Goal: Task Accomplishment & Management: Use online tool/utility

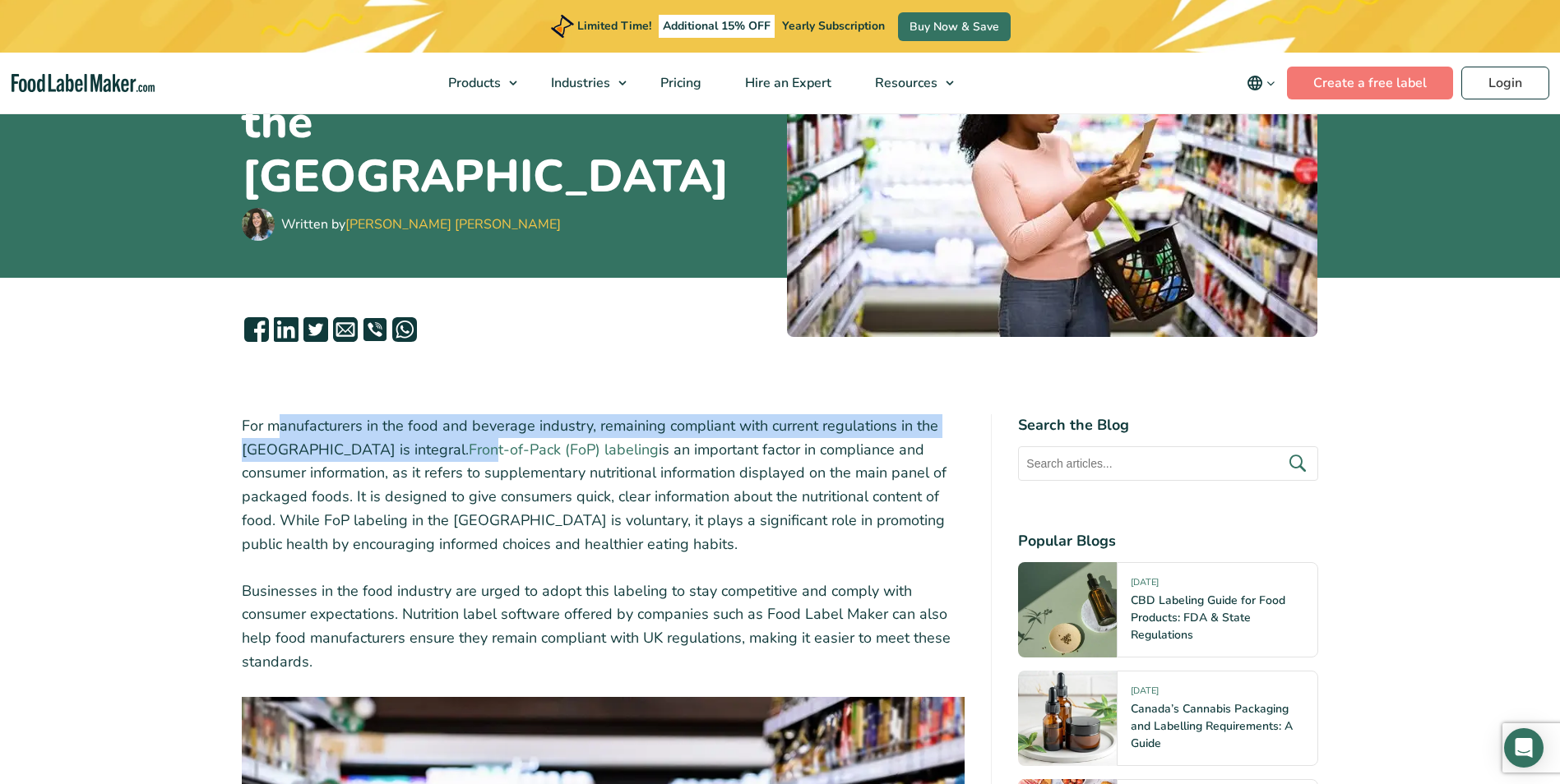
click at [341, 455] on p "For manufacturers in the food and beverage industry, remaining compliant with c…" at bounding box center [604, 485] width 723 height 142
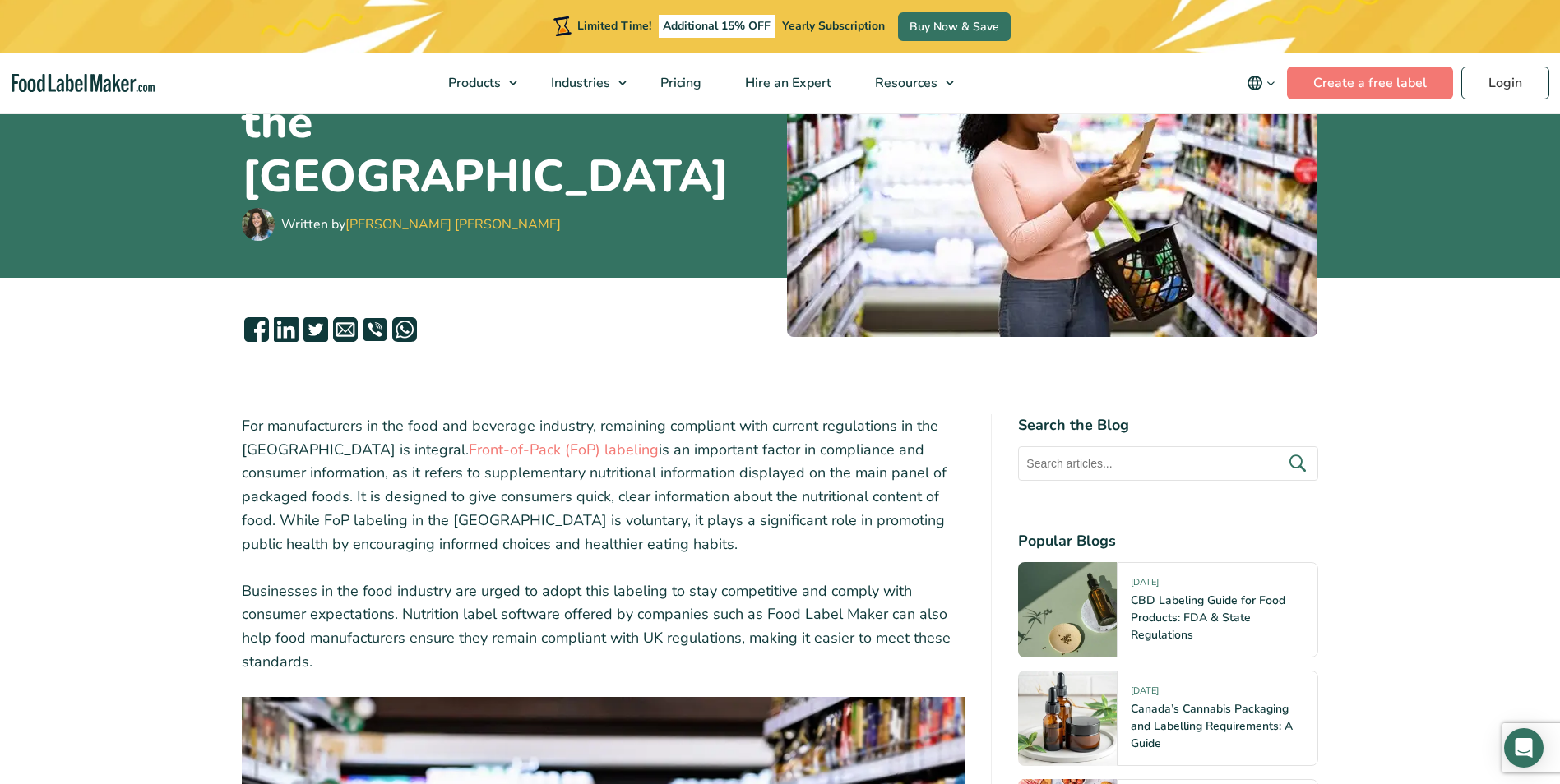
drag, startPoint x: 341, startPoint y: 455, endPoint x: 428, endPoint y: 488, distance: 93.0
click at [428, 488] on p "For manufacturers in the food and beverage industry, remaining compliant with c…" at bounding box center [604, 485] width 723 height 142
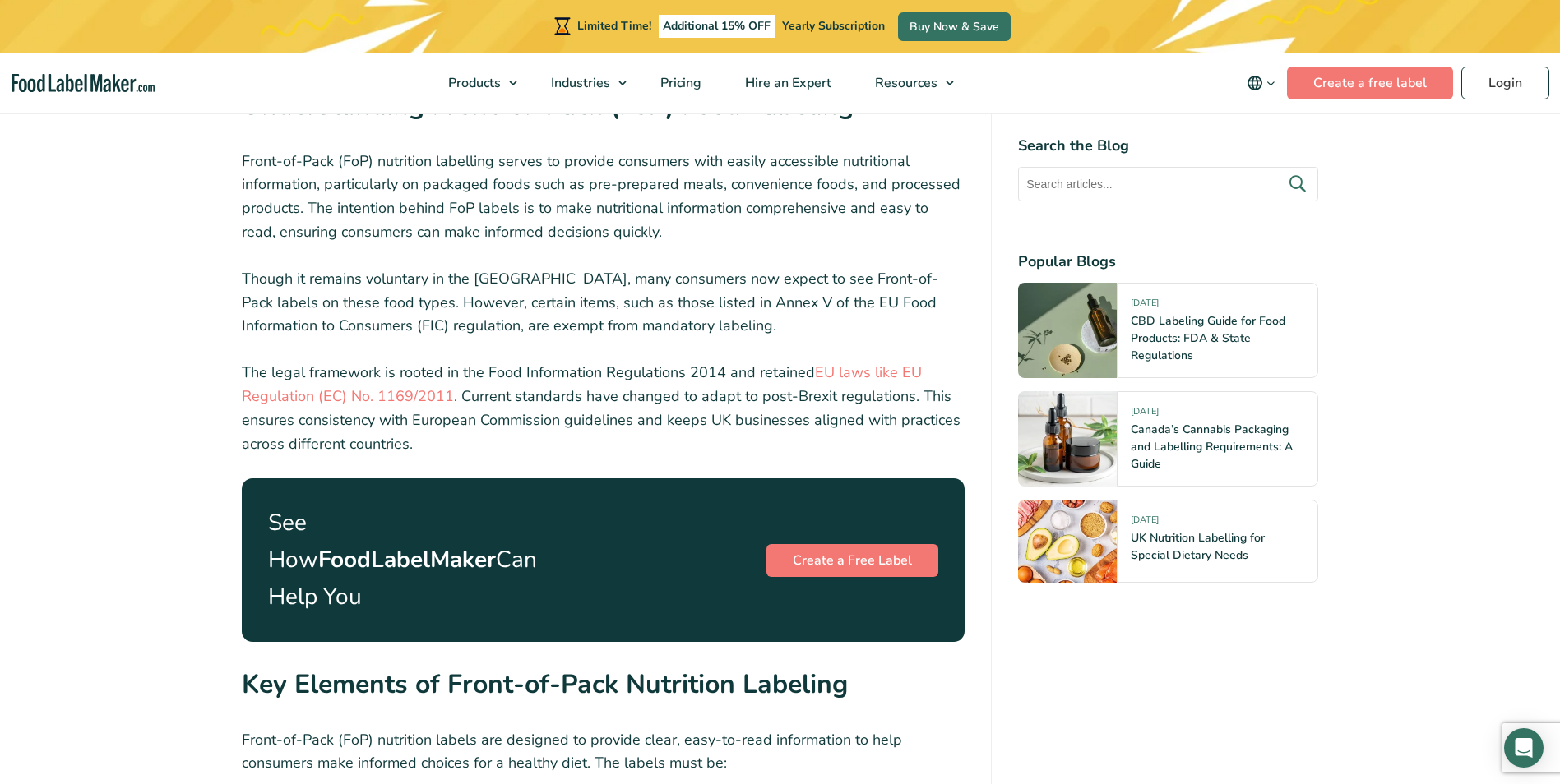
scroll to position [2631, 0]
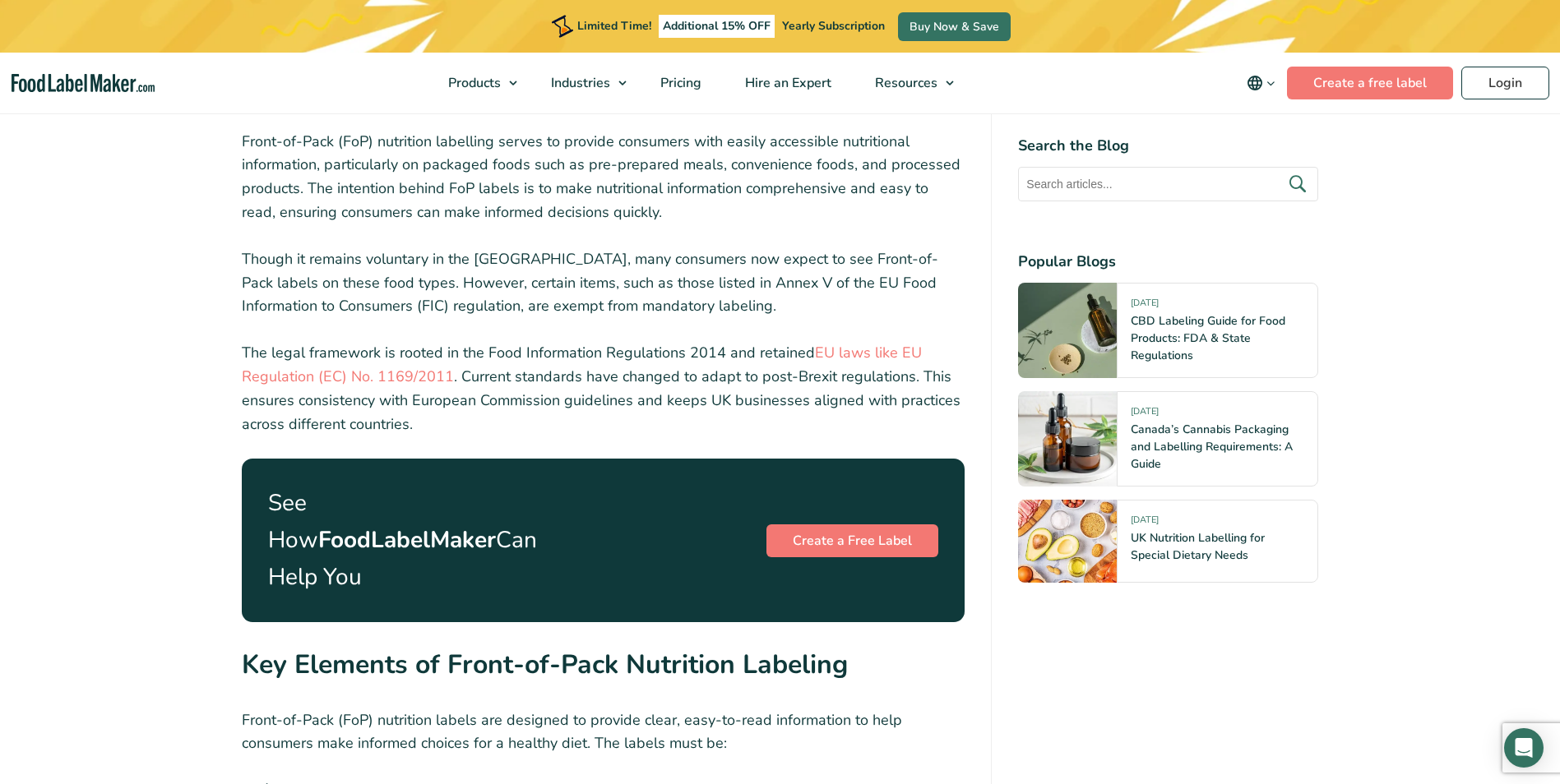
drag, startPoint x: 301, startPoint y: 509, endPoint x: 417, endPoint y: 554, distance: 124.4
click at [417, 554] on p "See How FoodLabelMaker Can Help You" at bounding box center [411, 540] width 286 height 111
click at [857, 525] on link "Create a Free Label" at bounding box center [852, 541] width 172 height 33
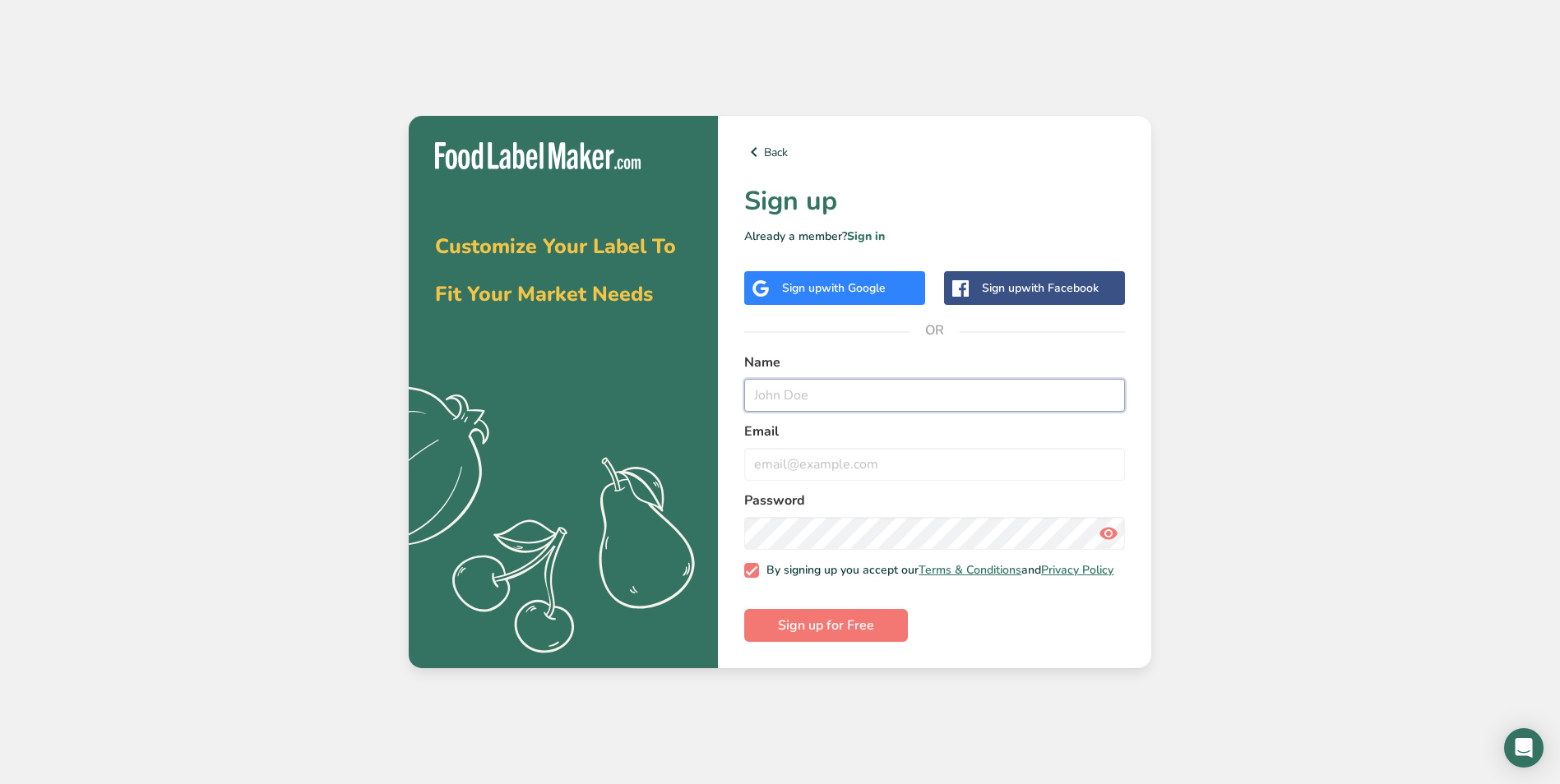
click at [775, 400] on input "text" at bounding box center [935, 396] width 381 height 33
type input "[PERSON_NAME]"
type input "[PERSON_NAME][EMAIL_ADDRESS][PERSON_NAME][DOMAIN_NAME]"
type input "[PERSON_NAME]"
click at [935, 455] on input "[PERSON_NAME][EMAIL_ADDRESS][PERSON_NAME][DOMAIN_NAME]" at bounding box center [935, 465] width 381 height 33
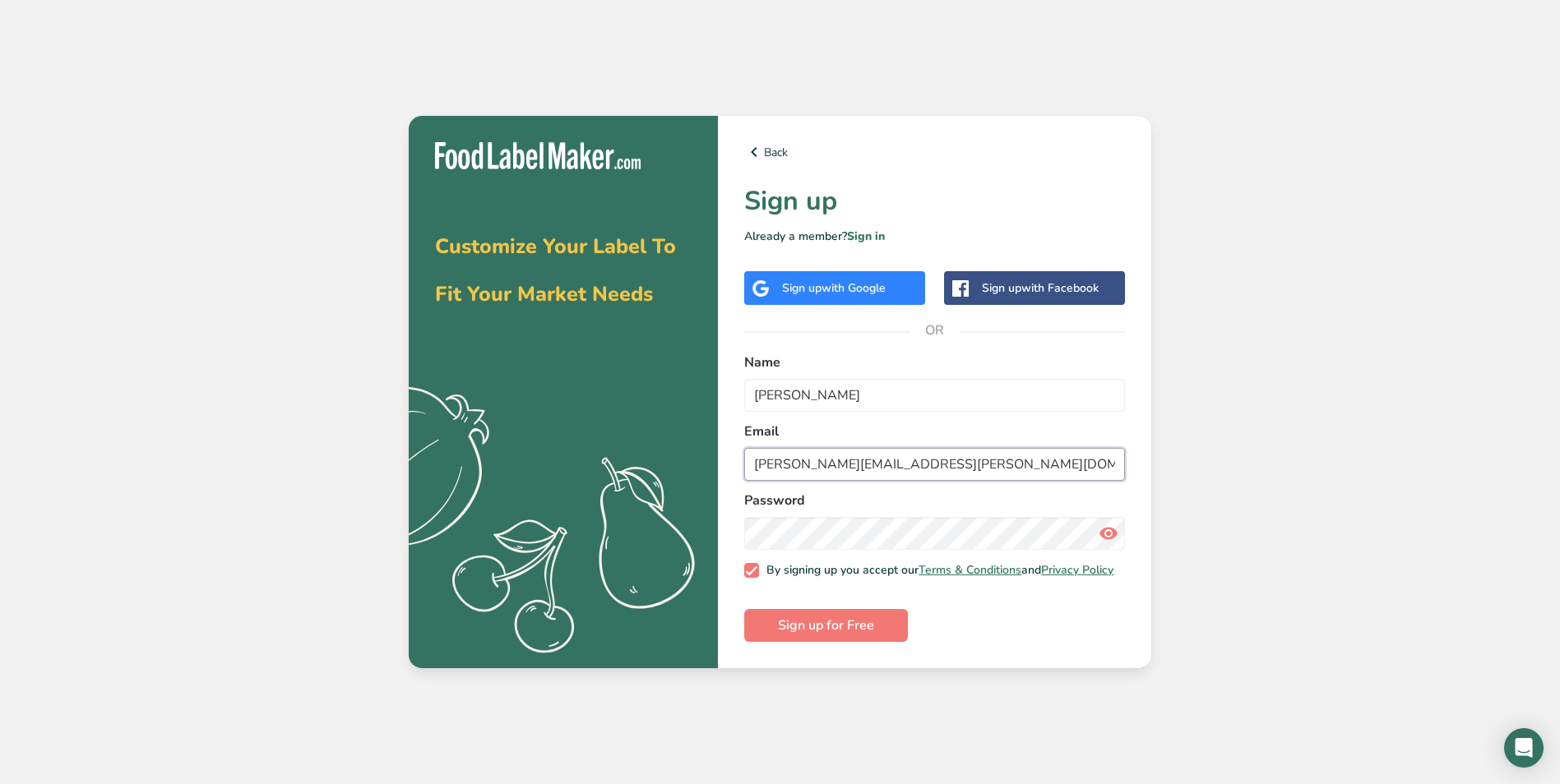
click at [1044, 456] on input "[PERSON_NAME][EMAIL_ADDRESS][PERSON_NAME][DOMAIN_NAME]" at bounding box center [935, 465] width 381 height 33
type input "[PERSON_NAME][EMAIL_ADDRESS][PERSON_NAME][DOMAIN_NAME]"
click at [1049, 629] on form "Name [PERSON_NAME] Email [PERSON_NAME][EMAIL_ADDRESS][PERSON_NAME][DOMAIN_NAME]…" at bounding box center [935, 497] width 381 height 289
click at [847, 634] on span "Sign up for Free" at bounding box center [826, 626] width 96 height 20
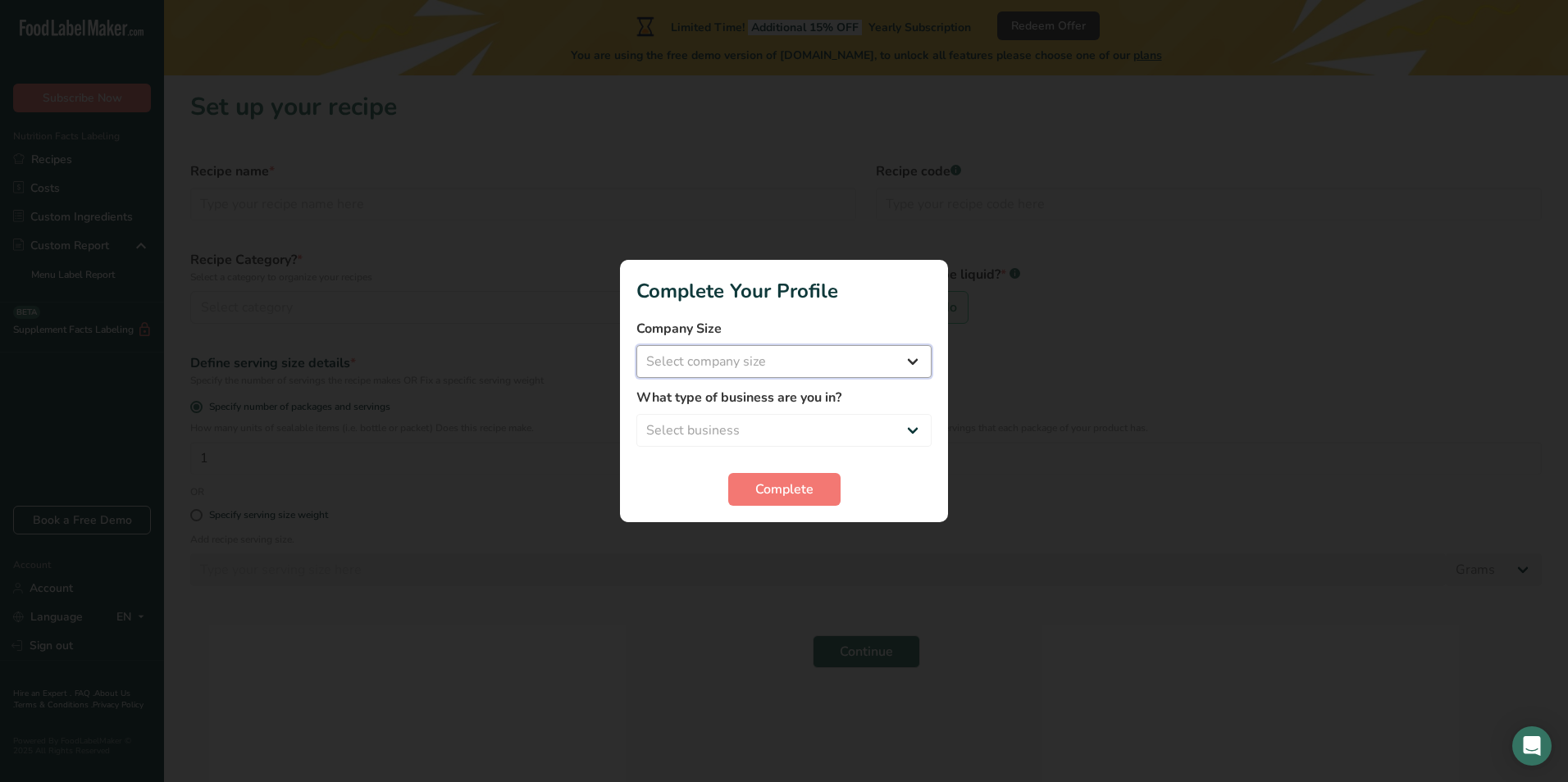
click at [734, 358] on select "Select company size Fewer than 10 Employees 10 to 50 Employees 51 to 500 Employ…" at bounding box center [784, 362] width 295 height 33
select select "1"
click at [636, 345] on select "Select company size Fewer than 10 Employees 10 to 50 Employees 51 to 500 Employ…" at bounding box center [784, 362] width 295 height 33
click at [740, 440] on select "Select business Packaged Food Manufacturer Restaurant & Cafe Bakery Meal Plans …" at bounding box center [784, 430] width 295 height 33
select select "5"
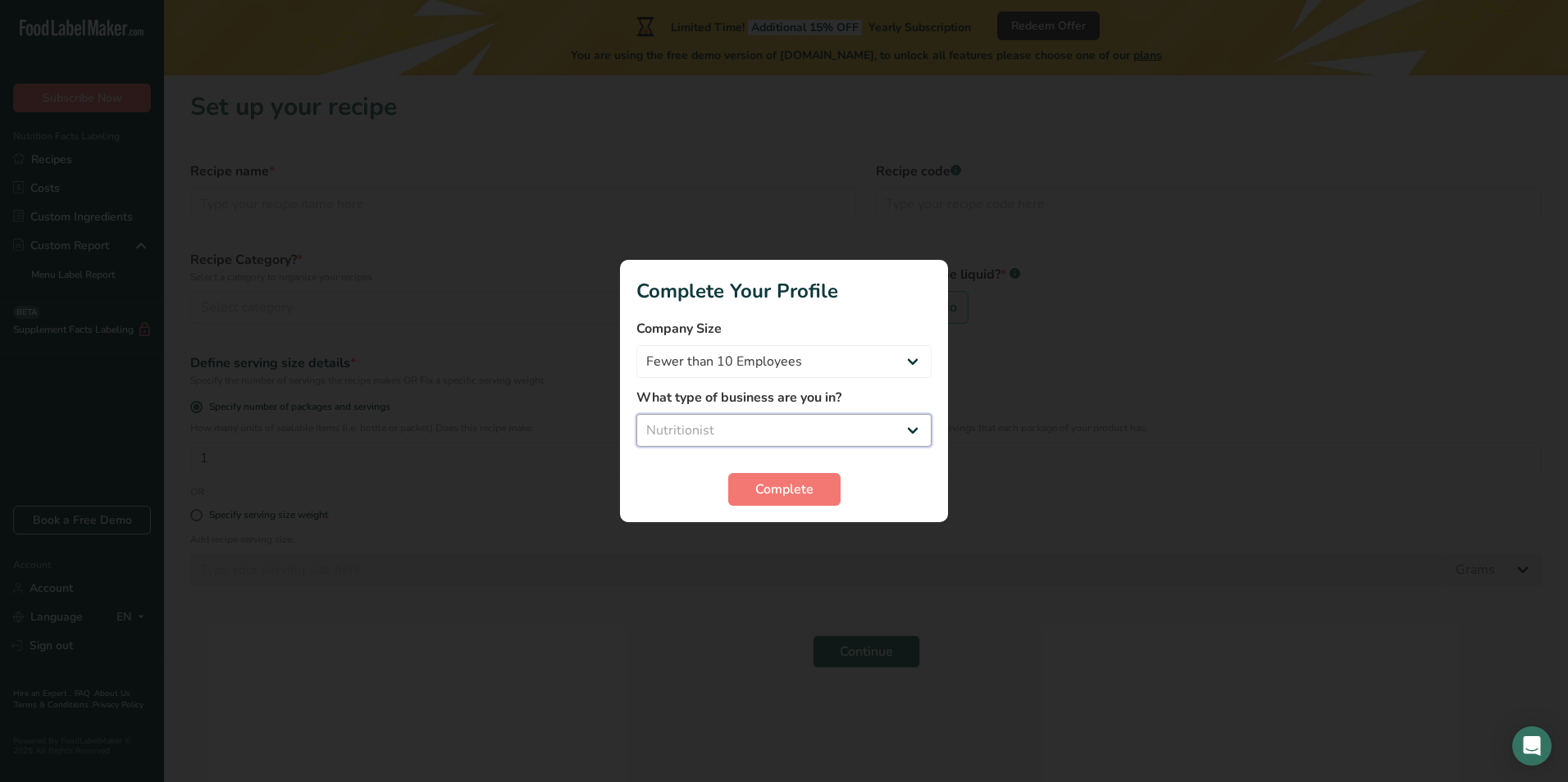
click at [636, 414] on select "Select business Packaged Food Manufacturer Restaurant & Cafe Bakery Meal Plans …" at bounding box center [784, 430] width 295 height 33
click at [794, 488] on span "Complete" at bounding box center [784, 489] width 58 height 20
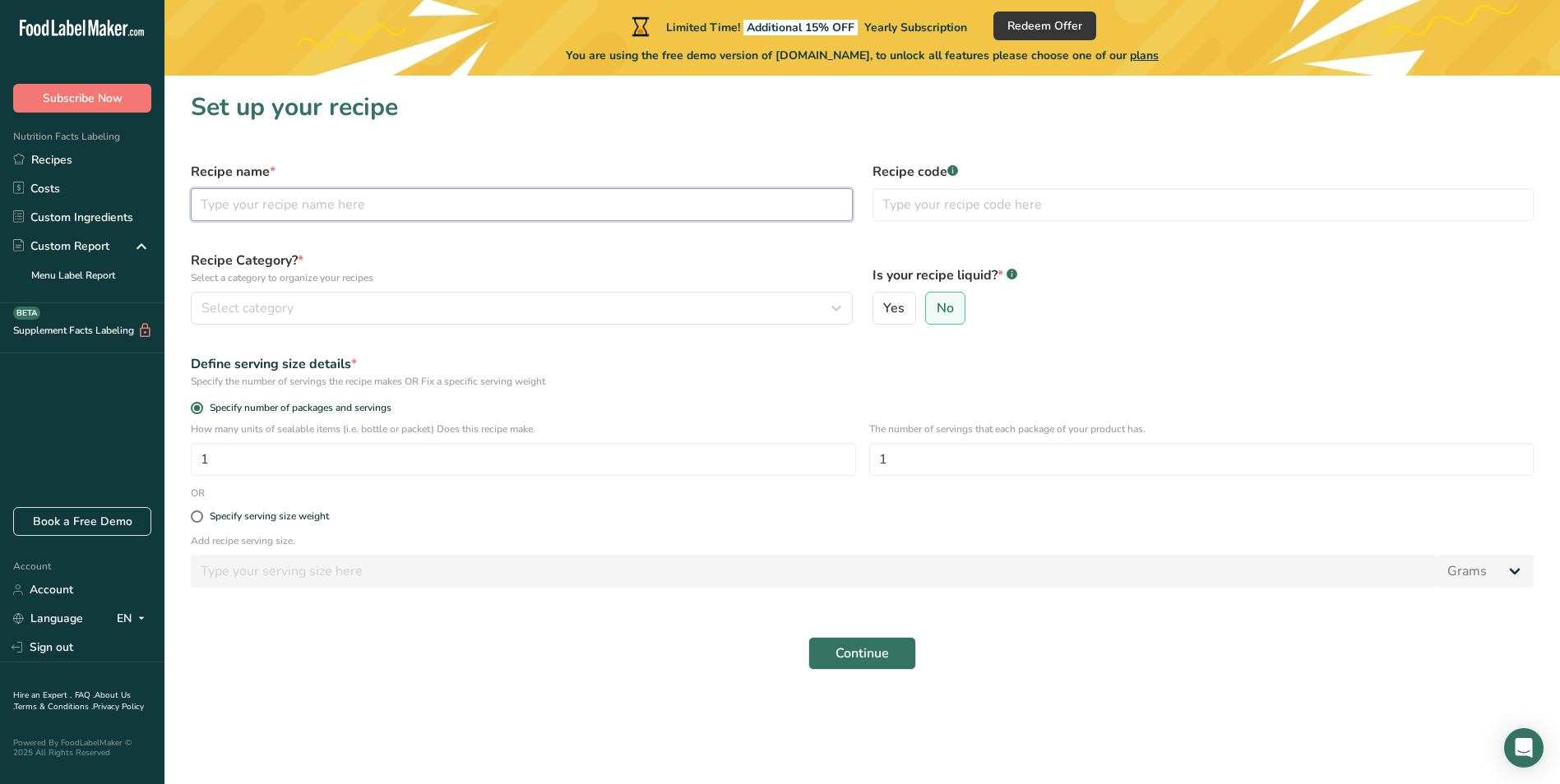
click at [222, 209] on input "text" at bounding box center [521, 205] width 662 height 33
type input "traybake"
click at [269, 310] on span "Select category" at bounding box center [247, 308] width 92 height 20
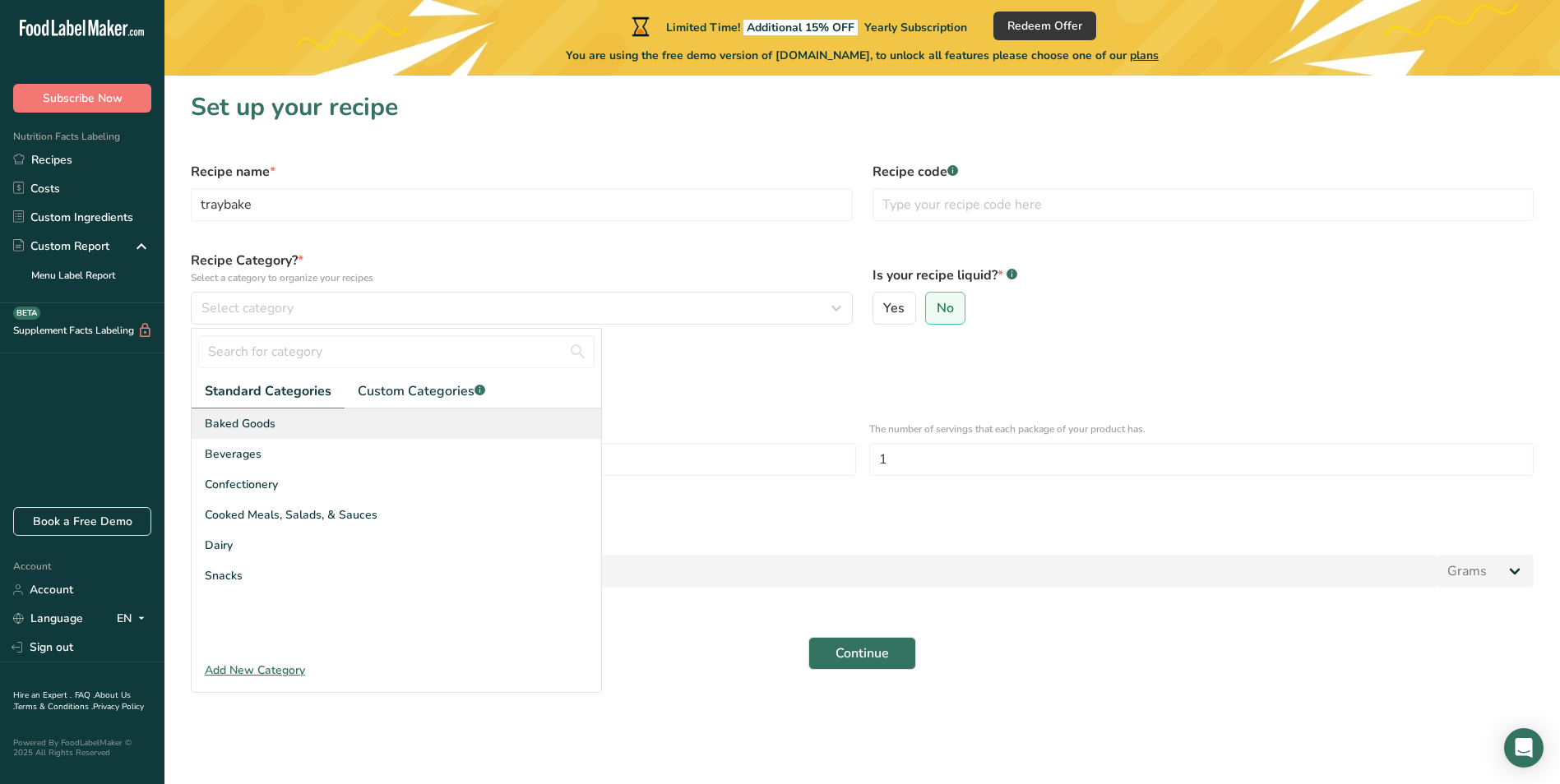
click at [249, 424] on span "Baked Goods" at bounding box center [239, 423] width 71 height 17
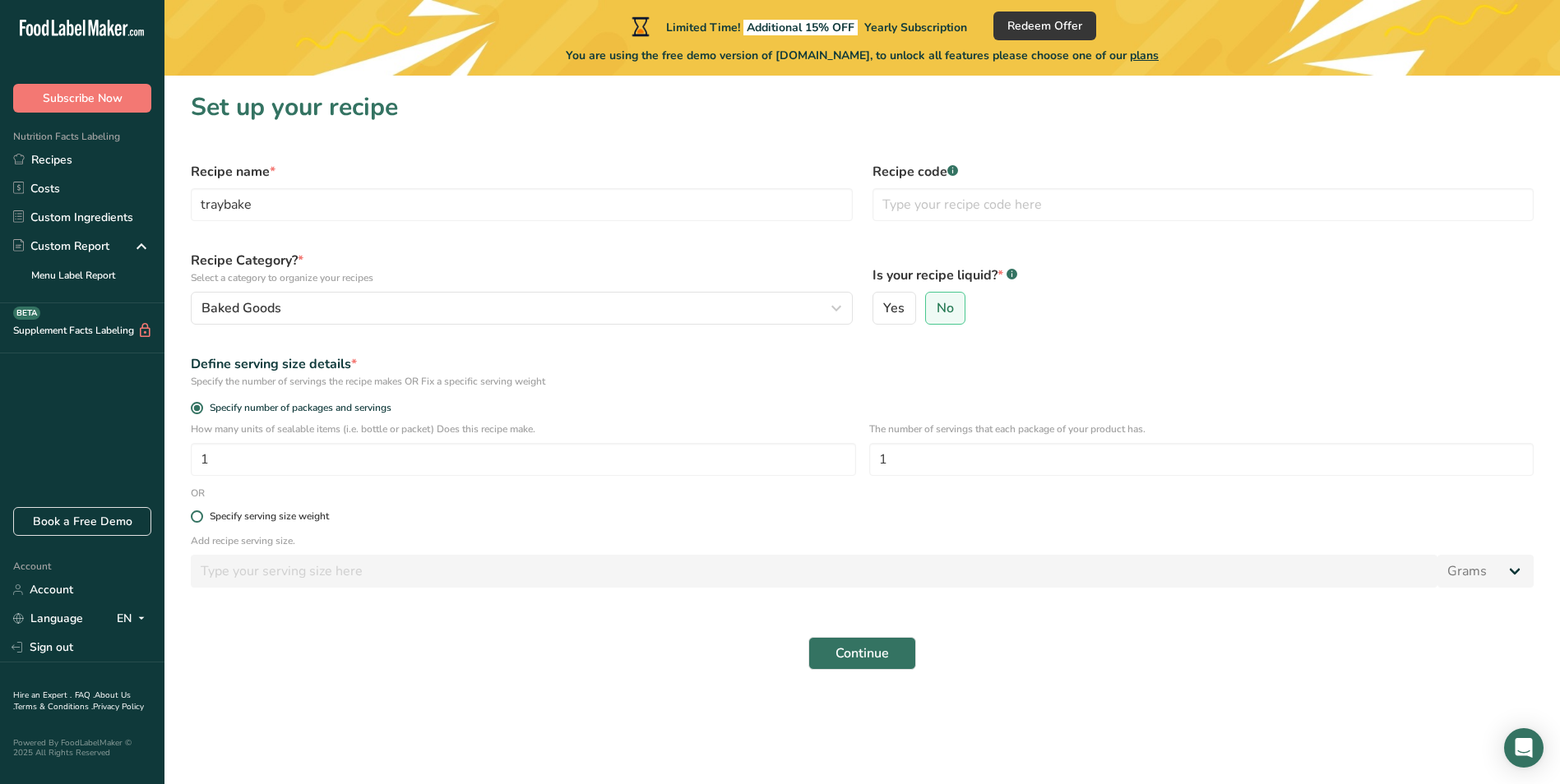
click at [196, 516] on span at bounding box center [196, 516] width 12 height 12
click at [196, 516] on input "Specify serving size weight" at bounding box center [195, 516] width 11 height 11
radio input "true"
radio input "false"
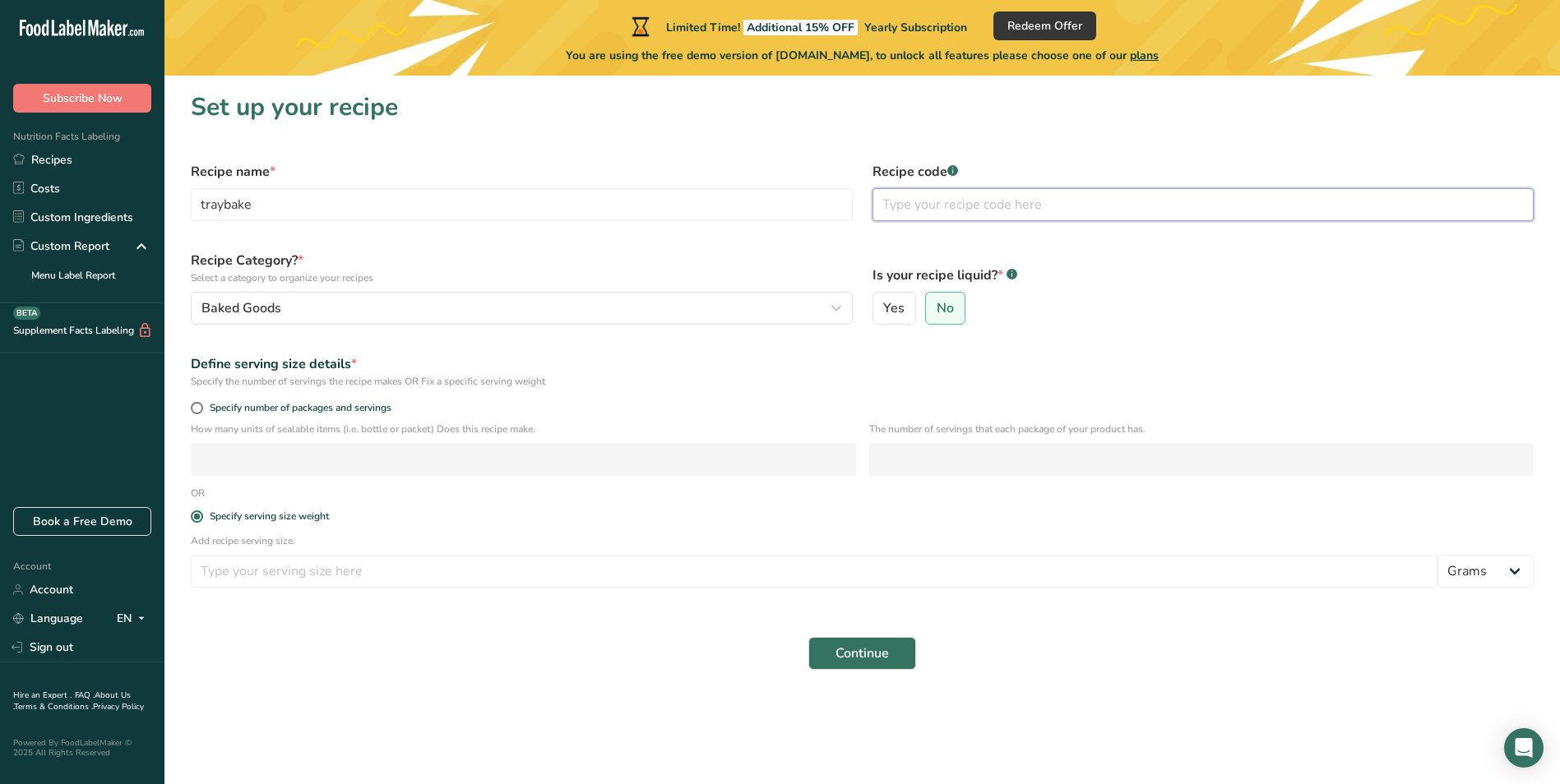
click at [923, 204] on input "text" at bounding box center [1203, 205] width 662 height 33
drag, startPoint x: 689, startPoint y: 18, endPoint x: 881, endPoint y: 22, distance: 192.0
click at [881, 22] on div "Limited Time! Additional 15% OFF Yearly Subscription" at bounding box center [797, 27] width 338 height 20
click at [225, 568] on input "number" at bounding box center [813, 571] width 1247 height 33
paste input "105.7"
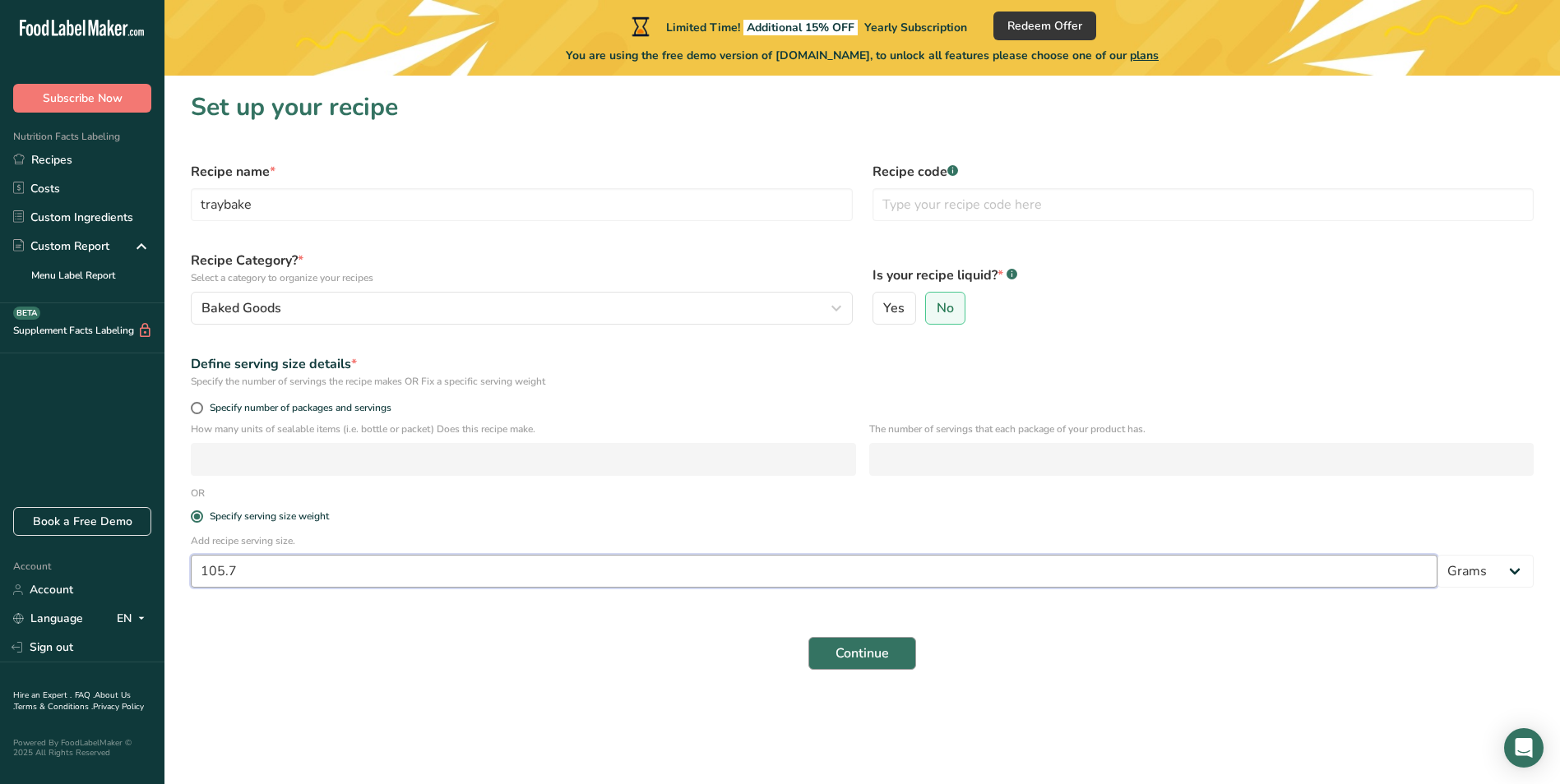
type input "105.7"
click at [868, 649] on span "Continue" at bounding box center [862, 653] width 53 height 20
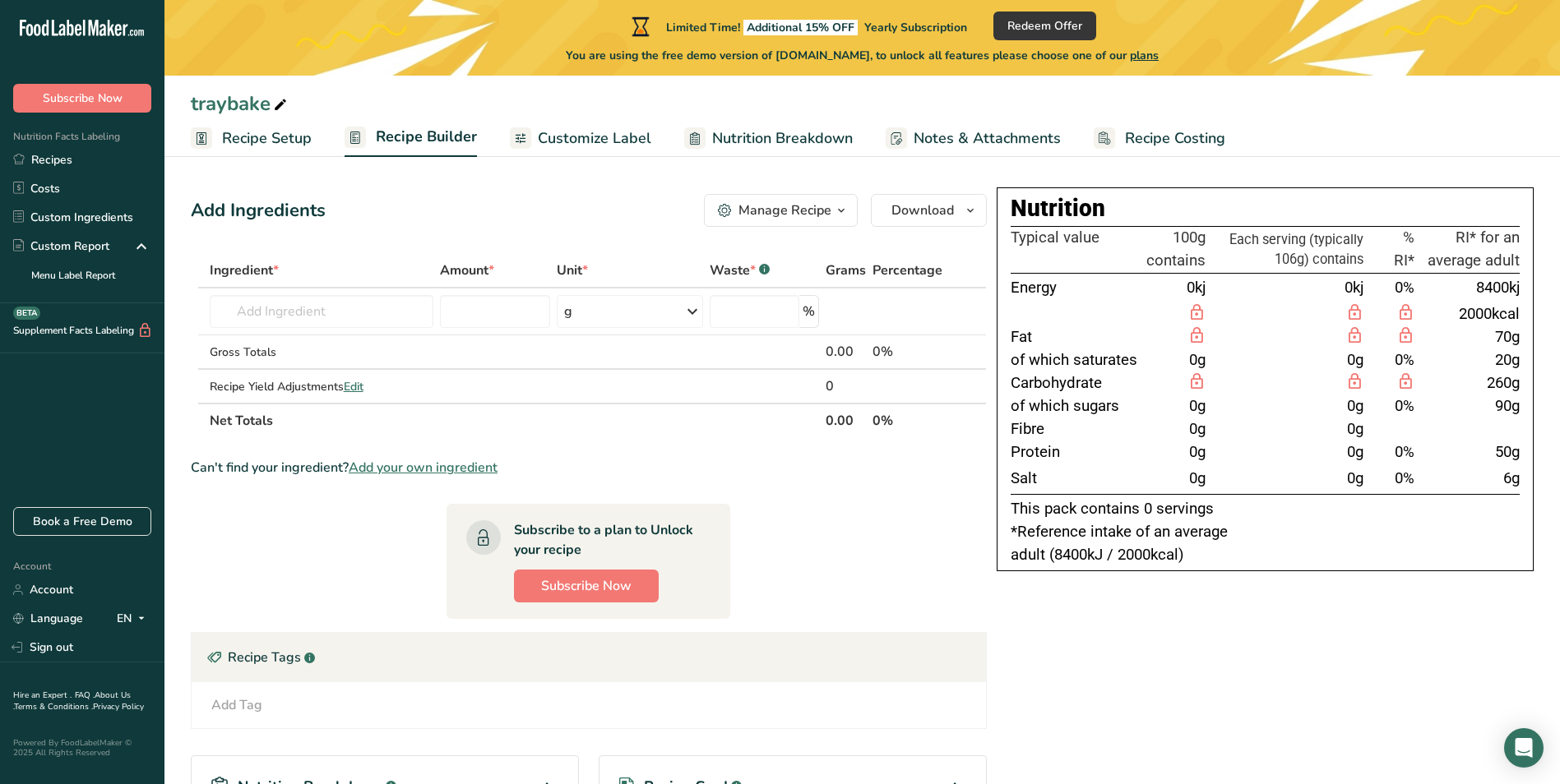
click at [575, 142] on span "Customize Label" at bounding box center [595, 138] width 113 height 22
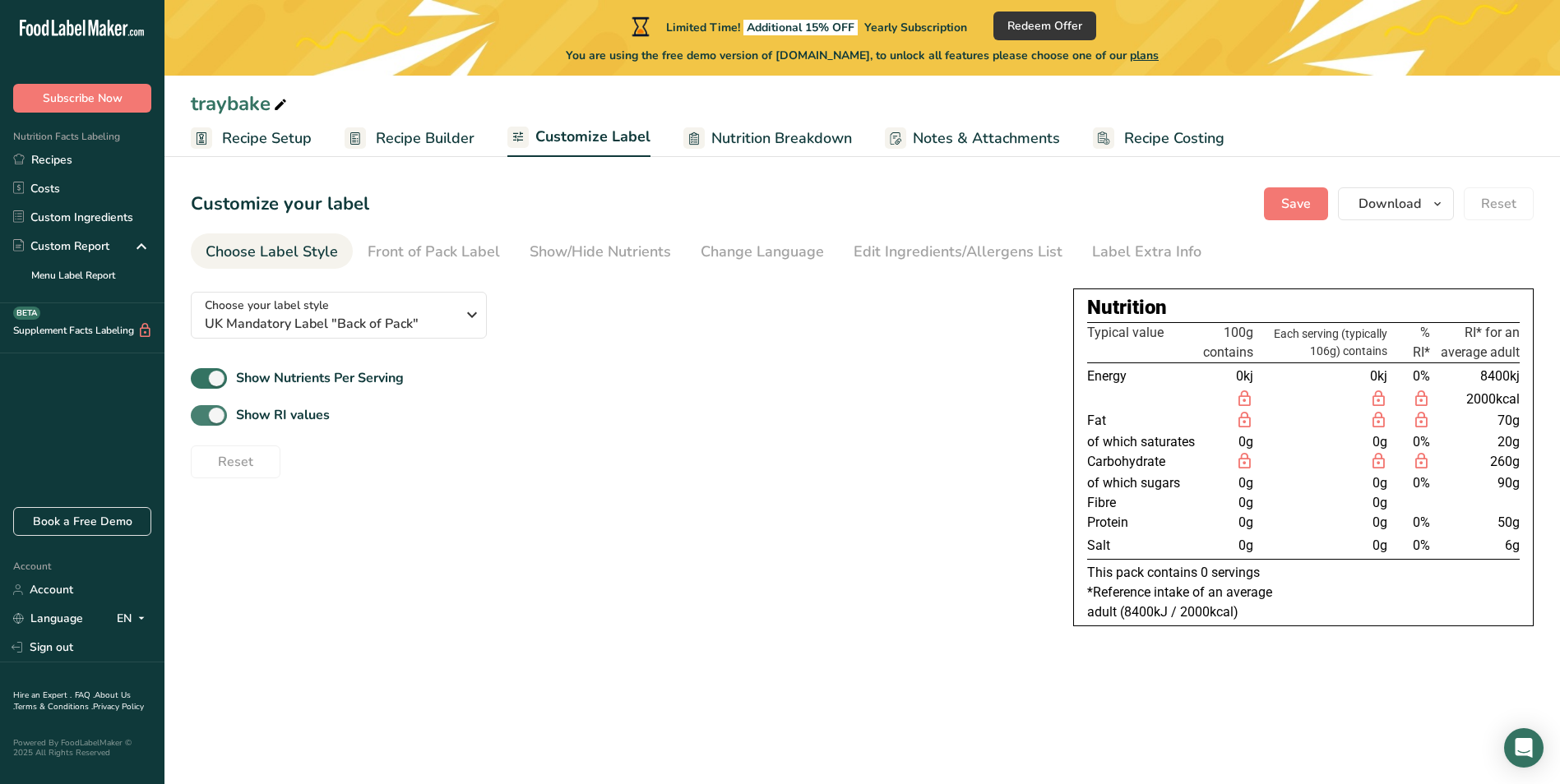
click at [214, 414] on span at bounding box center [209, 416] width 37 height 21
click at [201, 414] on input "Show RI values" at bounding box center [195, 415] width 11 height 11
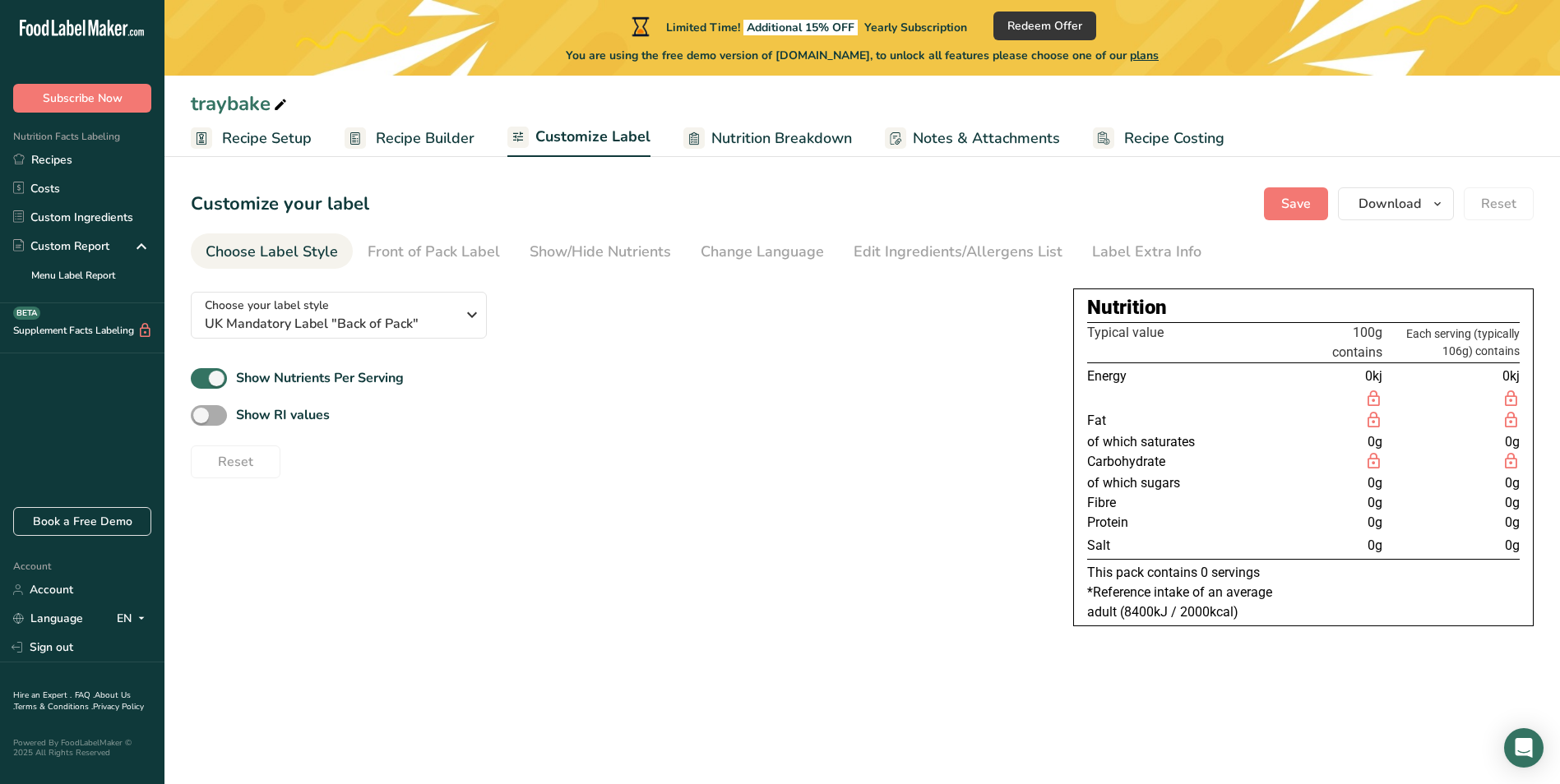
click at [211, 411] on span at bounding box center [209, 416] width 37 height 21
click at [201, 411] on input "Show RI values" at bounding box center [195, 415] width 11 height 11
checkbox input "true"
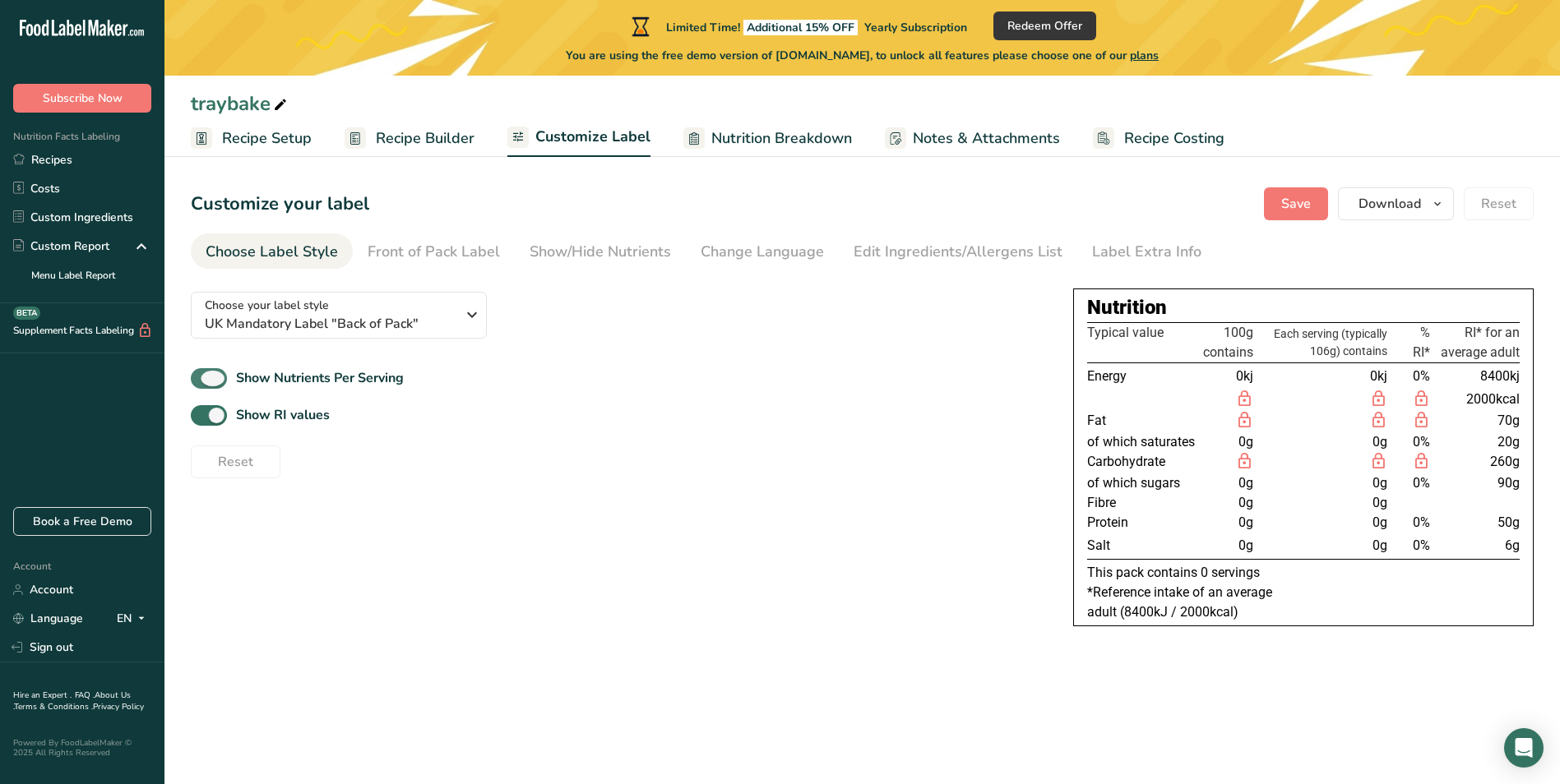
click at [218, 372] on span at bounding box center [209, 378] width 37 height 21
click at [201, 373] on input "Show Nutrients Per Serving" at bounding box center [195, 378] width 11 height 11
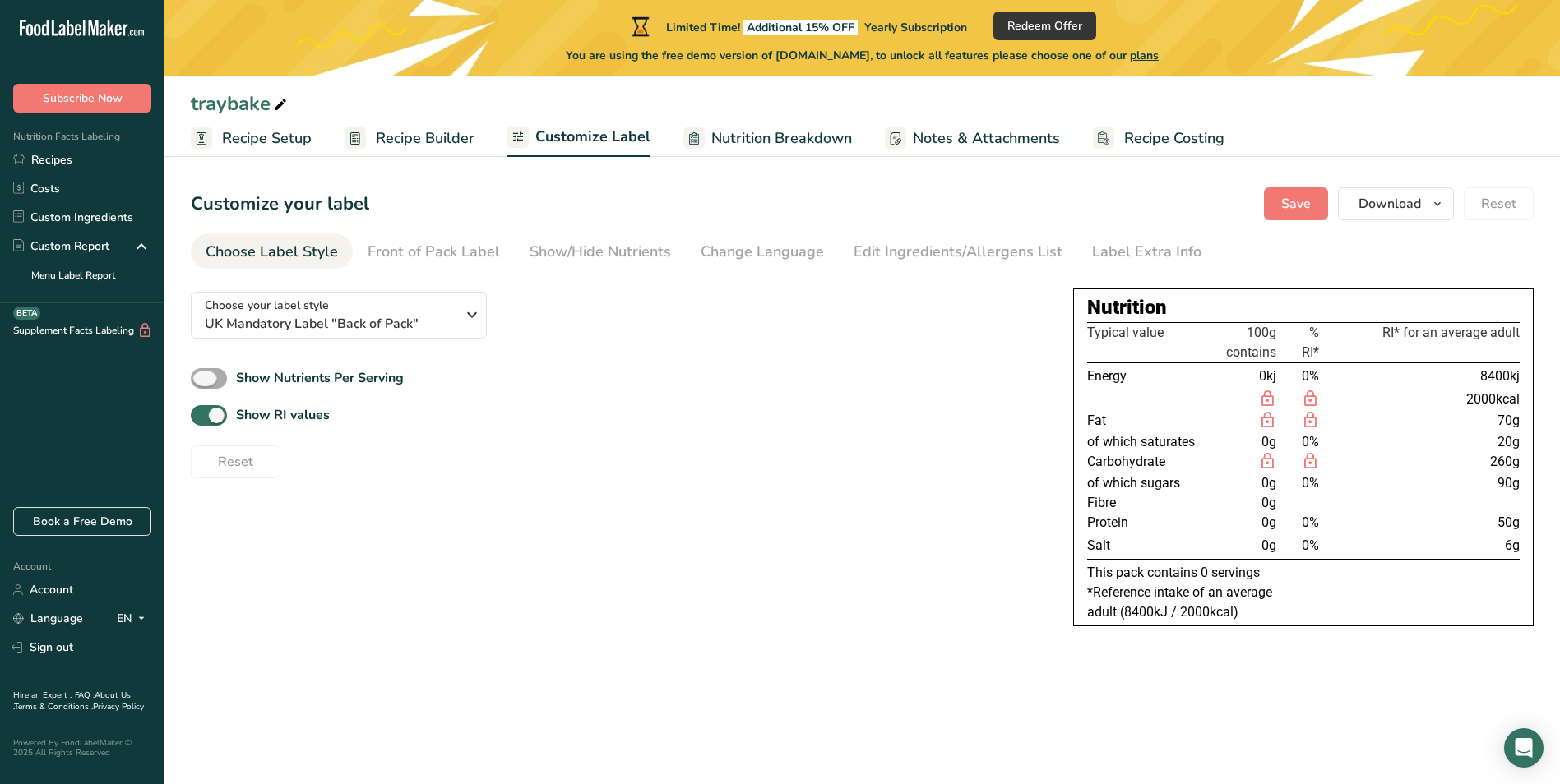
click at [218, 372] on span at bounding box center [209, 378] width 37 height 21
click at [201, 373] on input "Show Nutrients Per Serving" at bounding box center [195, 378] width 11 height 11
checkbox input "true"
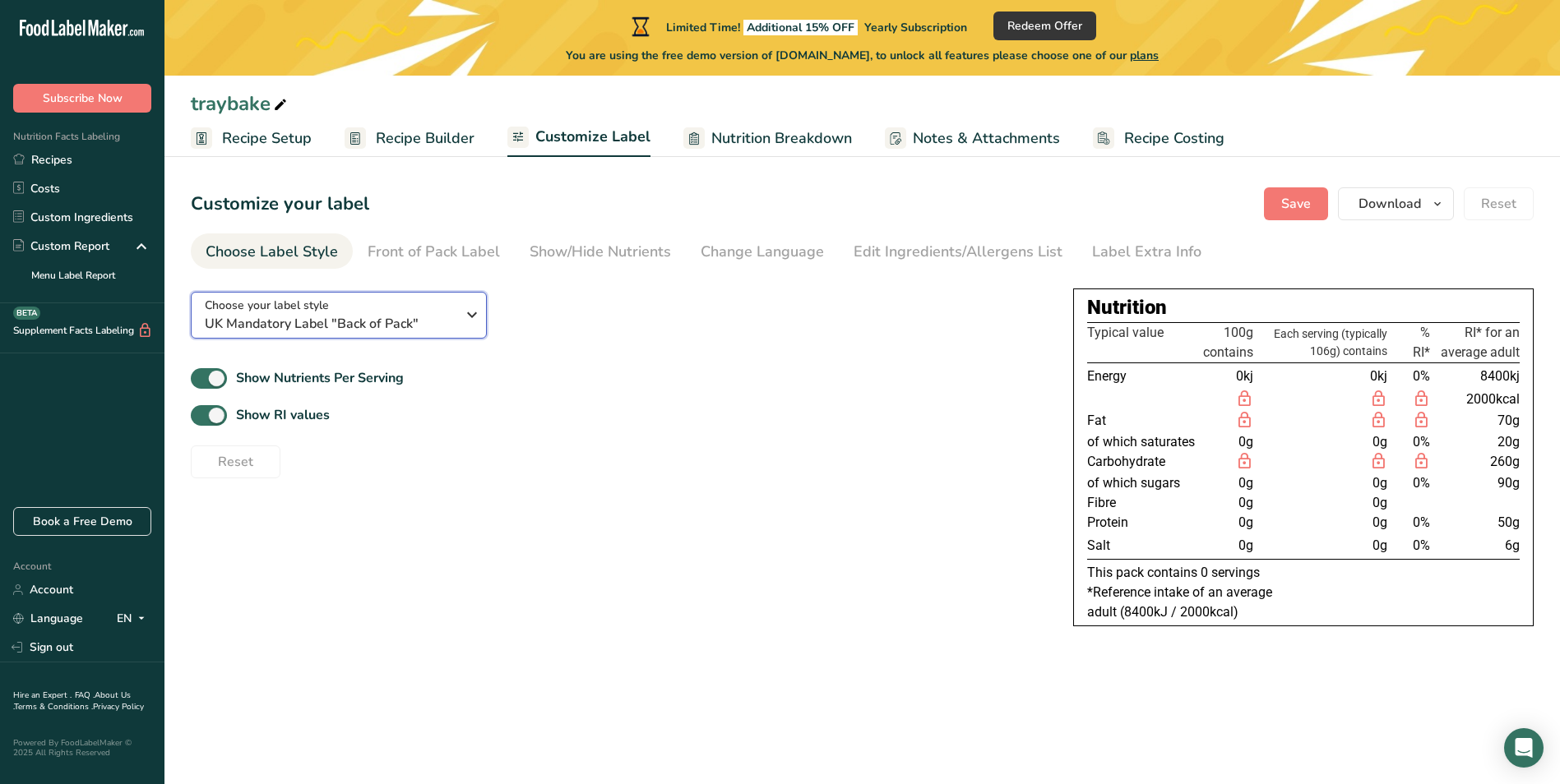
click at [251, 322] on span "UK Mandatory Label "Back of Pack"" at bounding box center [330, 324] width 251 height 20
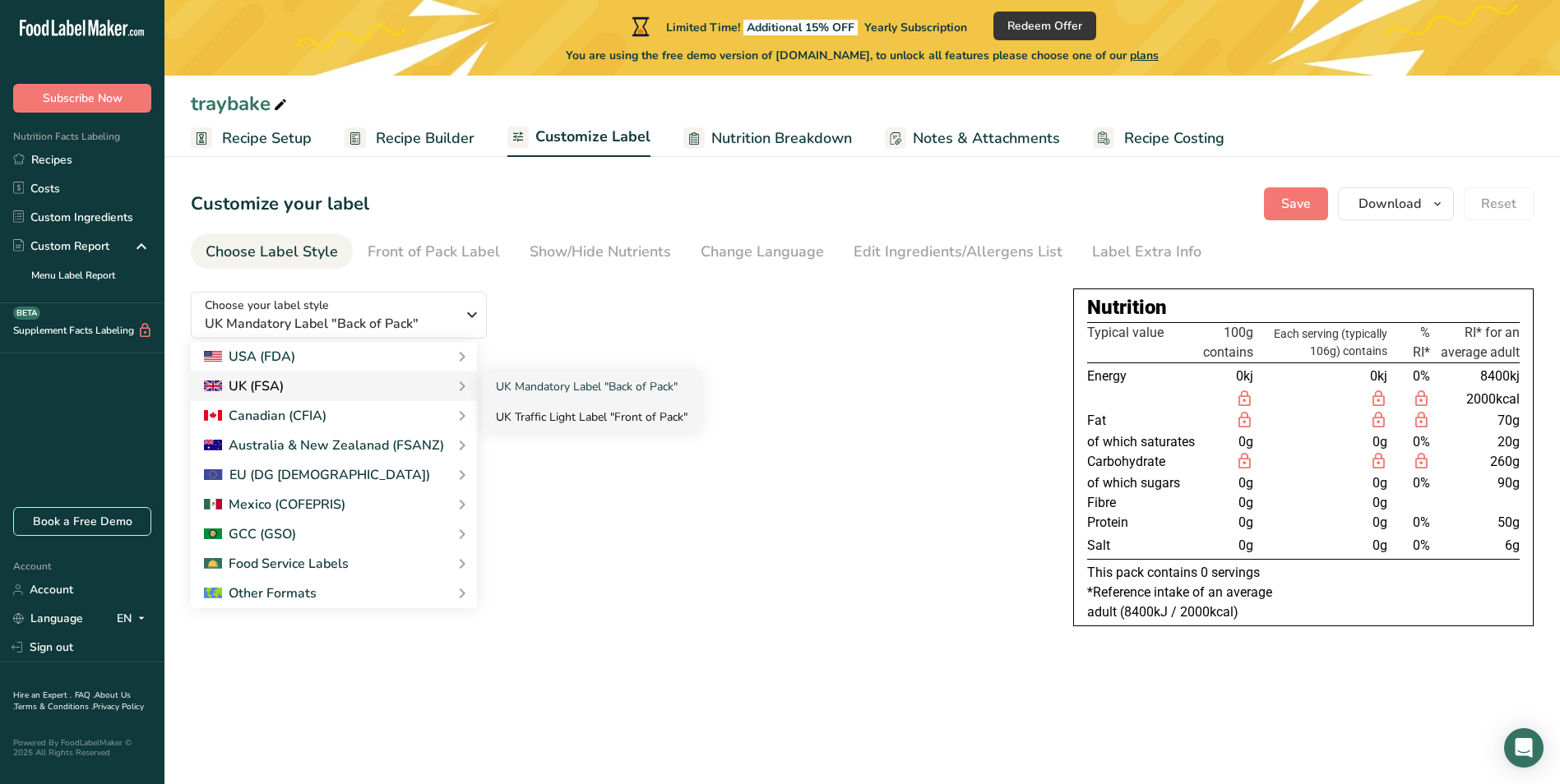
click at [518, 417] on link "UK Traffic Light Label "Front of Pack"" at bounding box center [591, 417] width 218 height 31
